Goal: Check status

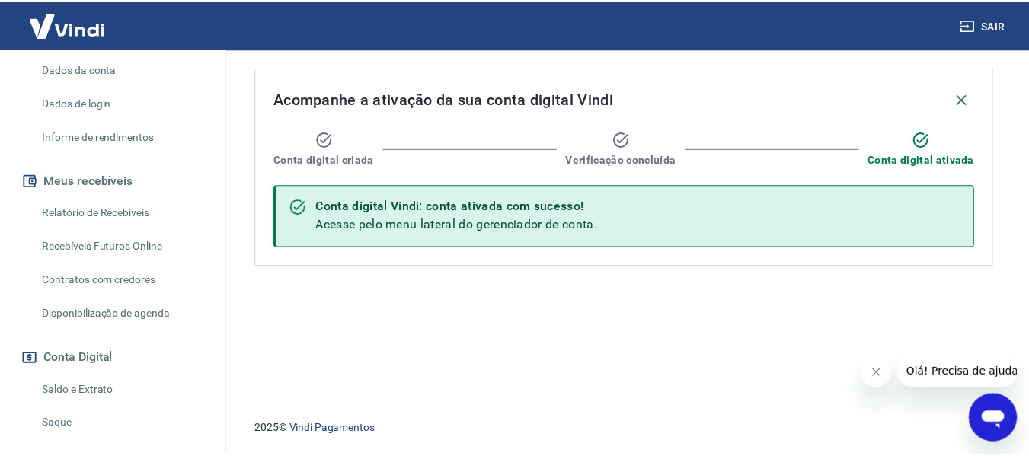
scroll to position [305, 0]
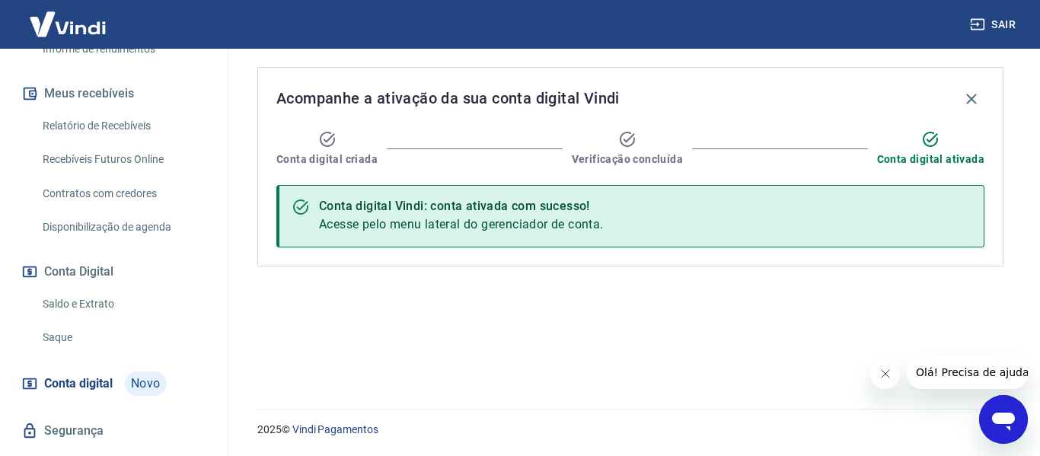
click at [104, 305] on link "Saldo e Extrato" at bounding box center [123, 304] width 173 height 31
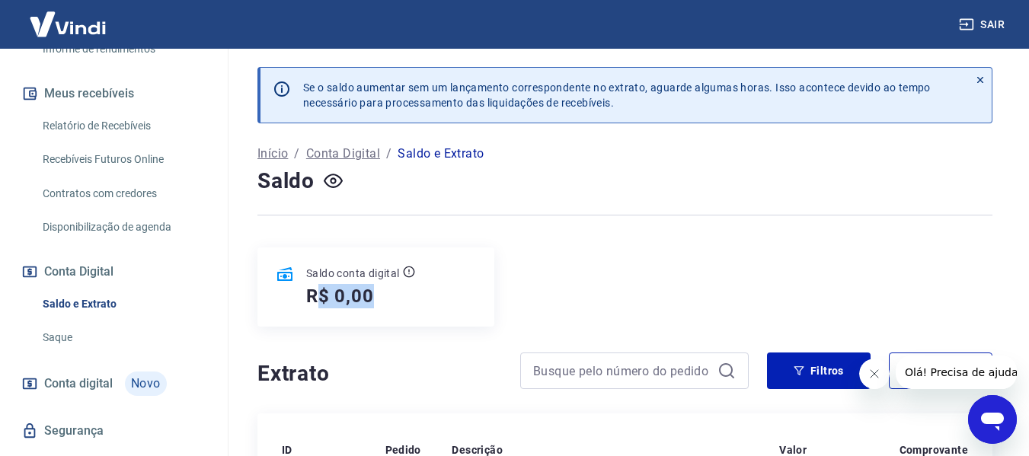
drag, startPoint x: 324, startPoint y: 302, endPoint x: 396, endPoint y: 291, distance: 73.1
click at [396, 291] on div "R$ 0,00" at bounding box center [360, 296] width 109 height 24
click at [397, 292] on div "R$ 0,00" at bounding box center [360, 296] width 109 height 24
